Goal: Find specific page/section: Find specific page/section

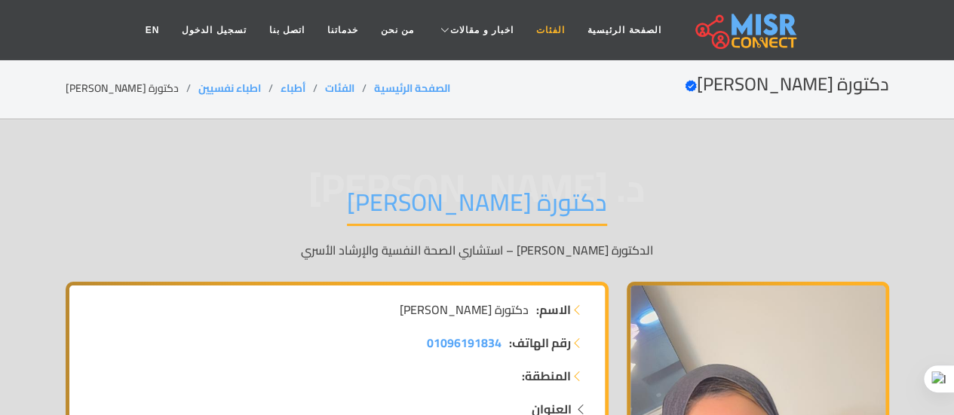
click at [538, 35] on link "الفئات" at bounding box center [550, 30] width 51 height 29
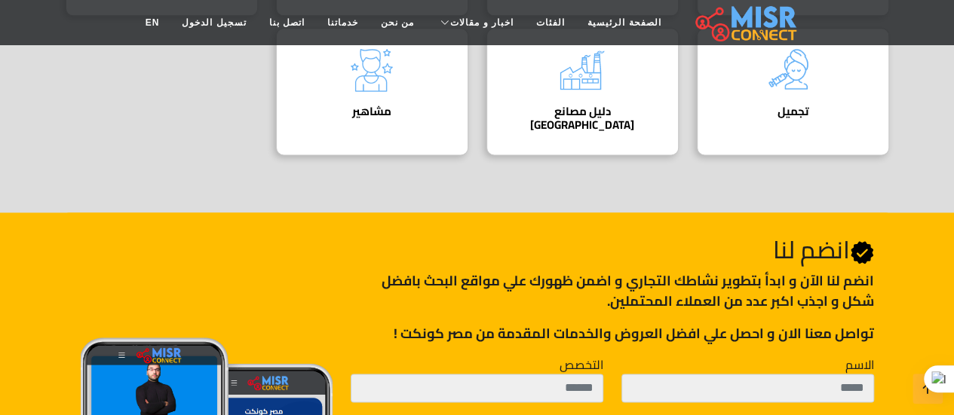
scroll to position [905, 0]
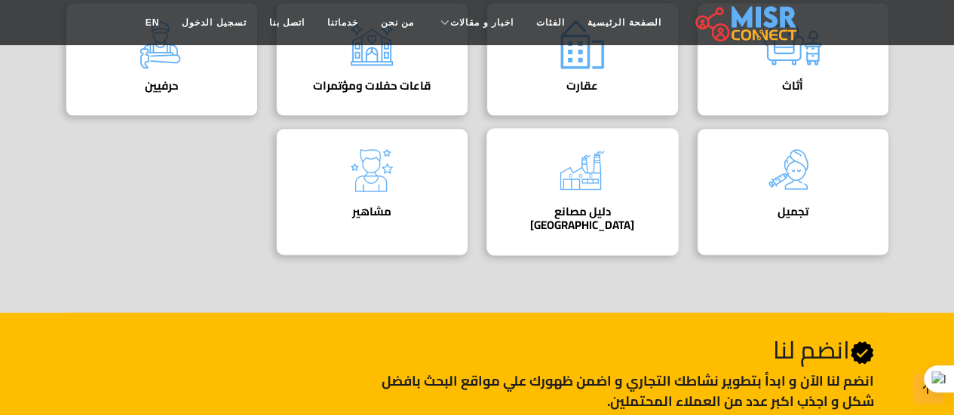
click at [572, 205] on h4 "دليل مصانع [GEOGRAPHIC_DATA]" at bounding box center [583, 218] width 146 height 27
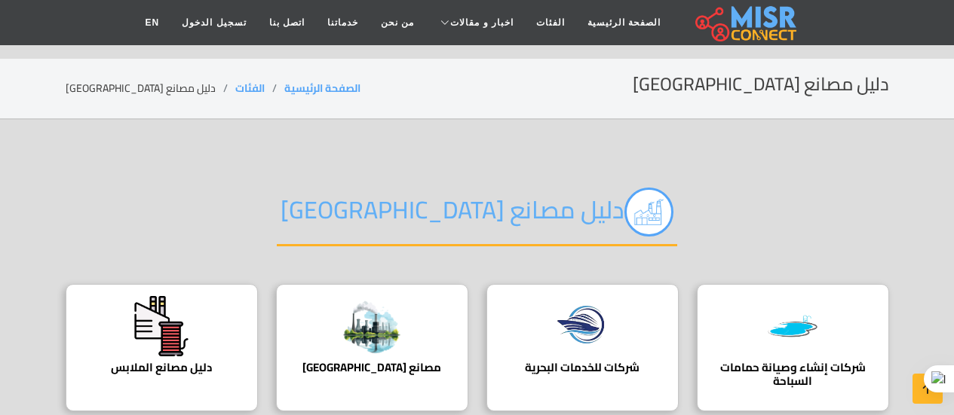
scroll to position [201, 0]
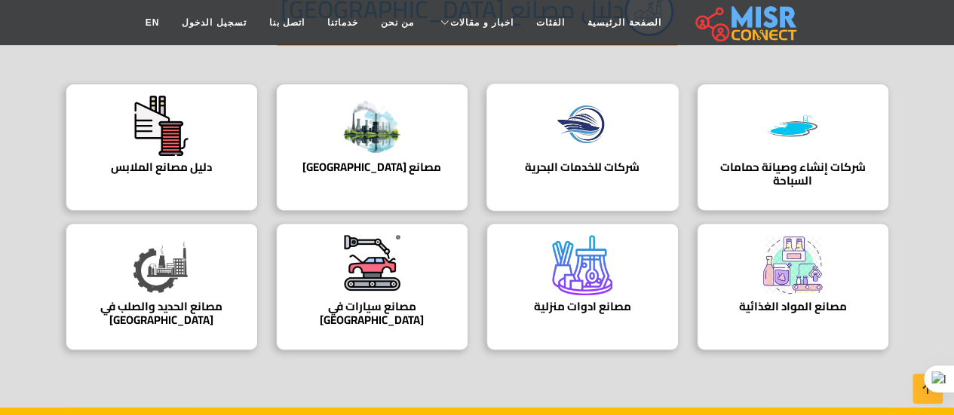
click at [583, 164] on h4 "شركات للخدمات البحرية" at bounding box center [583, 168] width 146 height 14
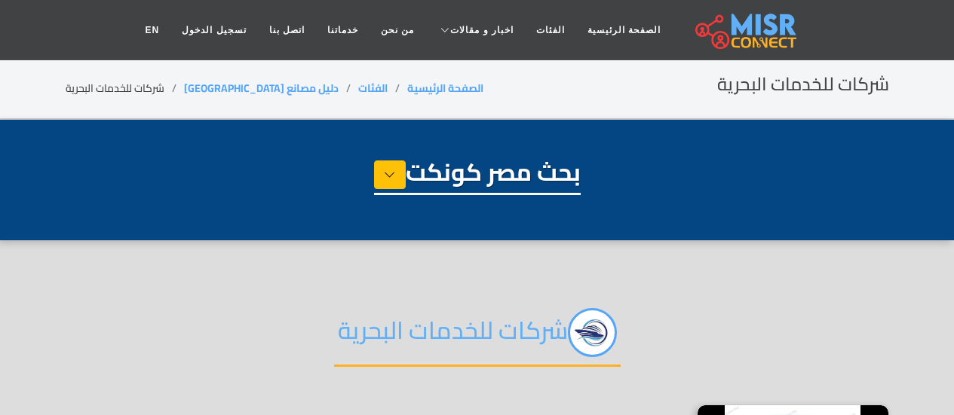
select select "**********"
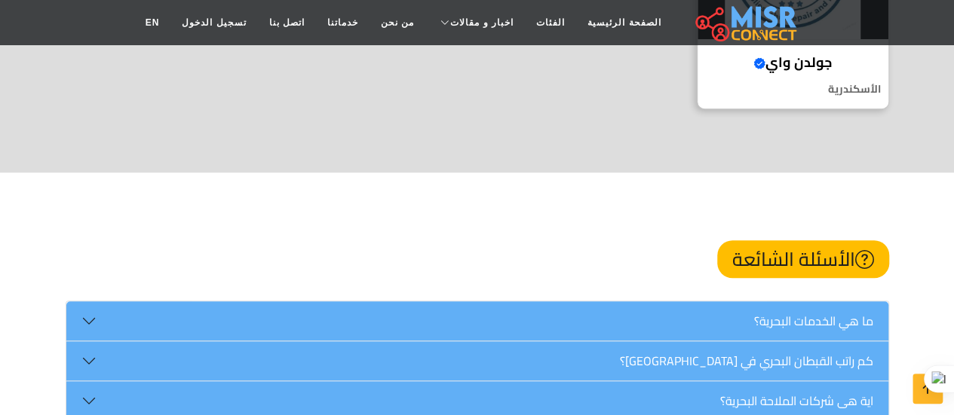
scroll to position [402, 0]
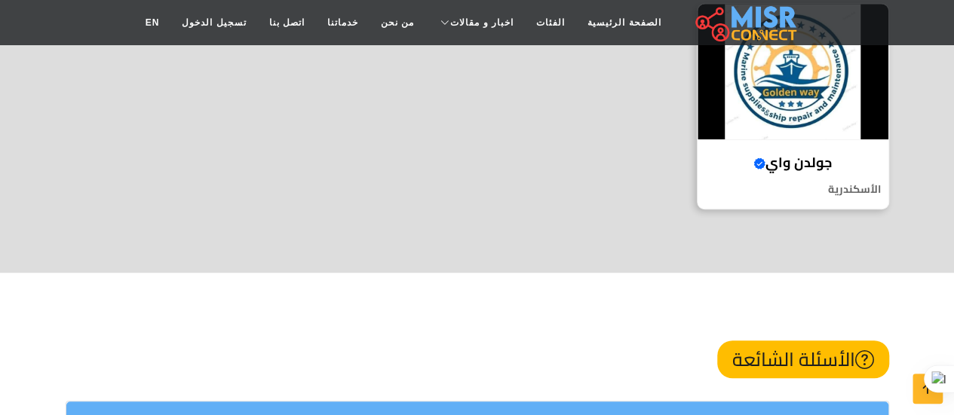
click at [786, 164] on h4 "[PERSON_NAME] واي Verified account" at bounding box center [793, 163] width 168 height 17
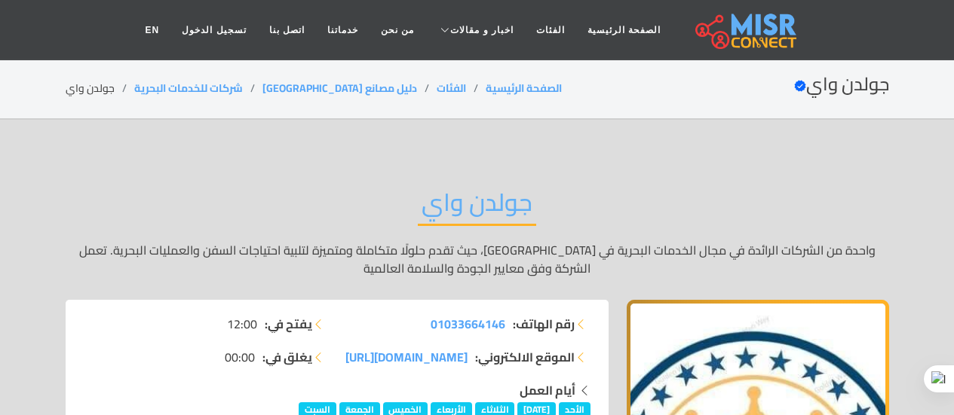
scroll to position [201, 0]
